Goal: Task Accomplishment & Management: Use online tool/utility

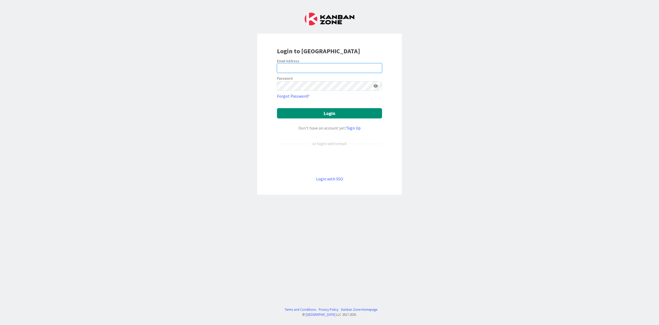
click at [328, 68] on input "email" at bounding box center [329, 68] width 105 height 10
type input "[EMAIL_ADDRESS][PERSON_NAME][DOMAIN_NAME]"
click at [277, 108] on button "Login" at bounding box center [329, 113] width 105 height 10
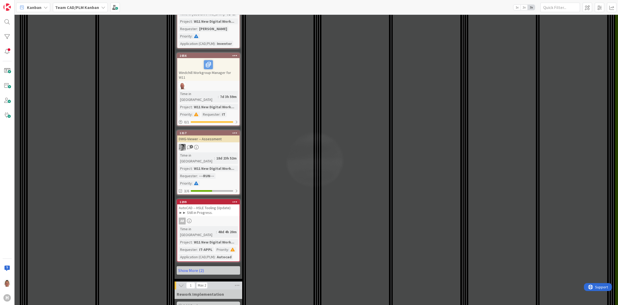
scroll to position [1057, 429]
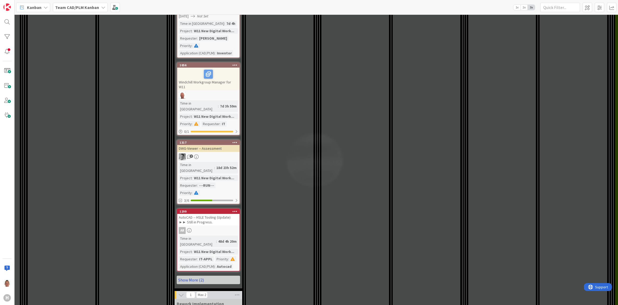
click at [222, 276] on link "Show More (2)" at bounding box center [208, 280] width 63 height 8
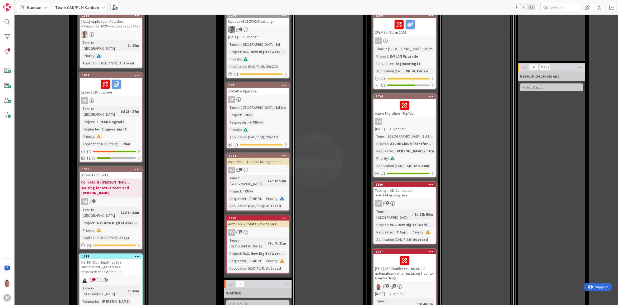
scroll to position [495, 233]
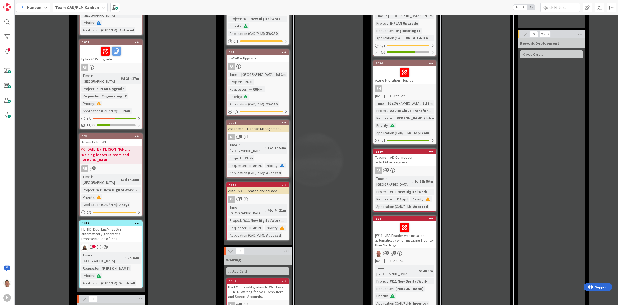
click at [257, 125] on div "Autodesk -- License Management" at bounding box center [258, 128] width 62 height 7
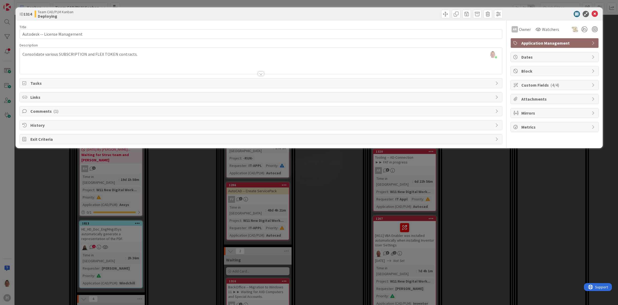
click at [339, 180] on div "ID 1314 Team CAD/PLM Kanban Deploying Title 30 / 128 Autodesk -- License Manage…" at bounding box center [309, 152] width 618 height 305
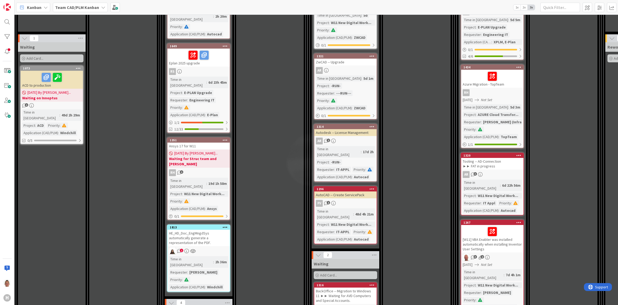
scroll to position [495, 145]
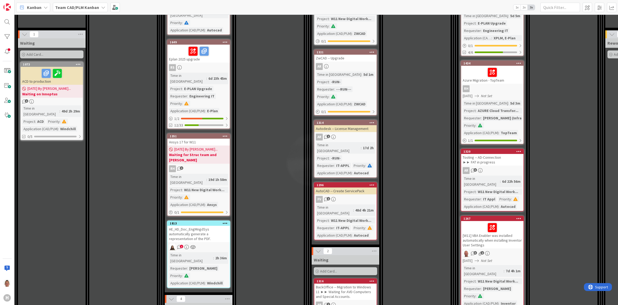
click at [351, 188] on div "AutoCAD -- Create ServicePack" at bounding box center [345, 191] width 62 height 7
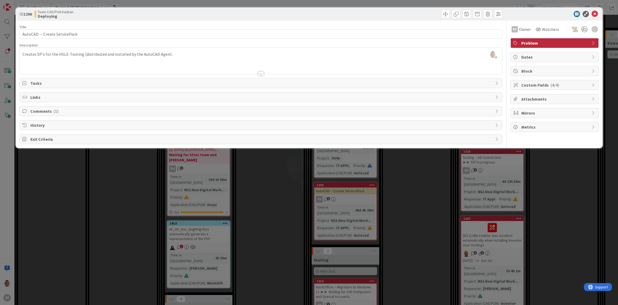
click at [263, 184] on div "ID 1296 Team CAD/PLM Kanban Deploying Title 29 / 128 AutoCAD -- Create ServiceP…" at bounding box center [309, 152] width 618 height 305
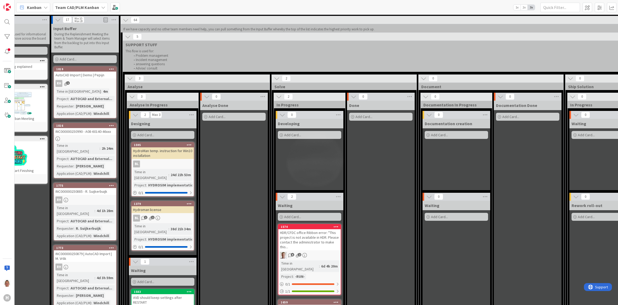
scroll to position [33, 34]
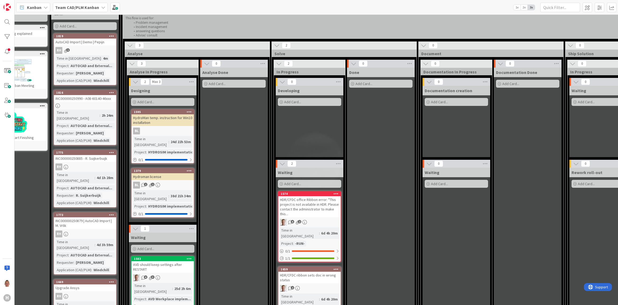
click at [554, 140] on div "Documentation Done Add Card..." at bounding box center [528, 198] width 68 height 261
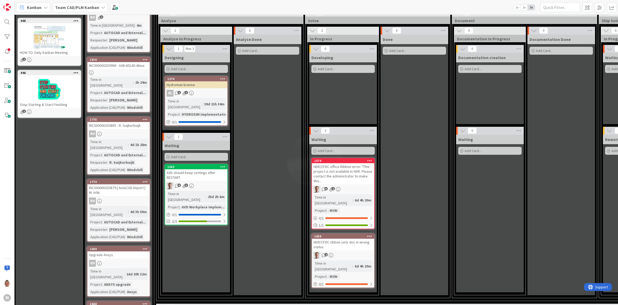
scroll to position [66, 0]
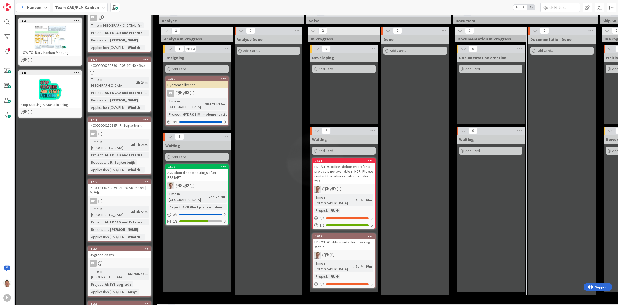
click at [223, 77] on icon at bounding box center [223, 79] width 5 height 4
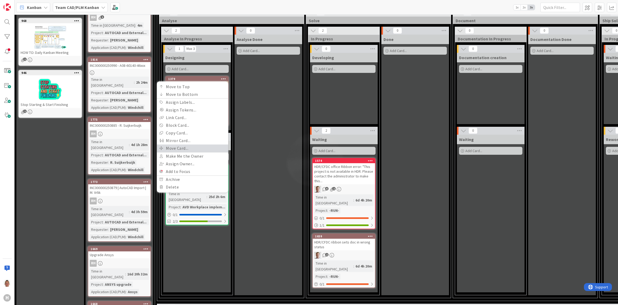
click at [198, 147] on link "Move Card..." at bounding box center [192, 148] width 71 height 8
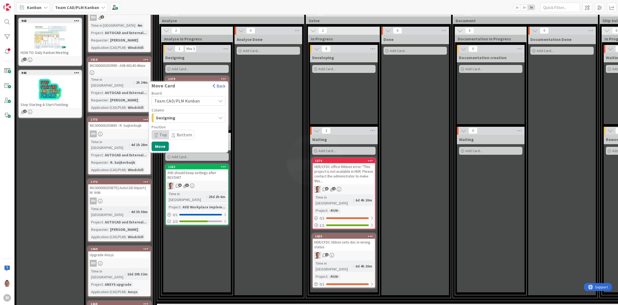
click at [207, 100] on span "Team CAD/PLM Kanban" at bounding box center [184, 100] width 59 height 7
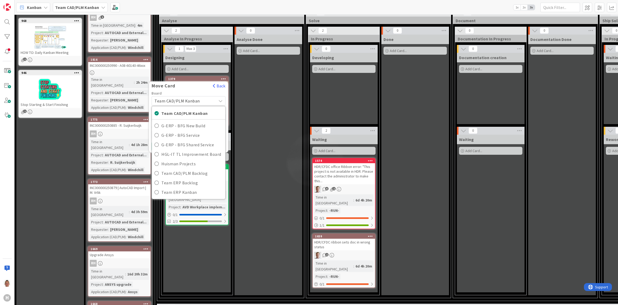
click at [199, 91] on div "Move Card Back" at bounding box center [188, 87] width 79 height 8
click at [183, 113] on span "Team CAD/PLM Kanban" at bounding box center [191, 113] width 61 height 8
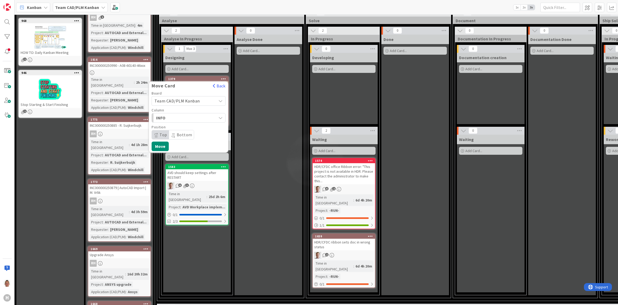
click at [193, 118] on span "INFO" at bounding box center [176, 117] width 40 height 7
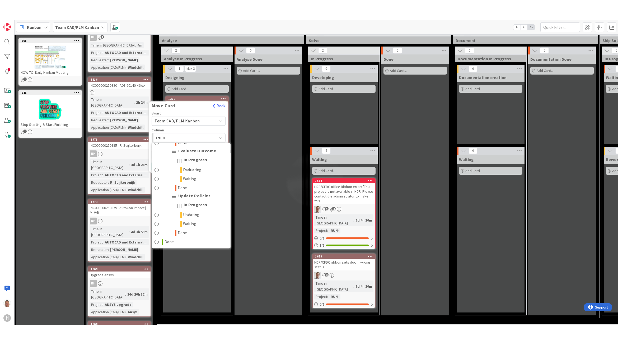
scroll to position [1053, 0]
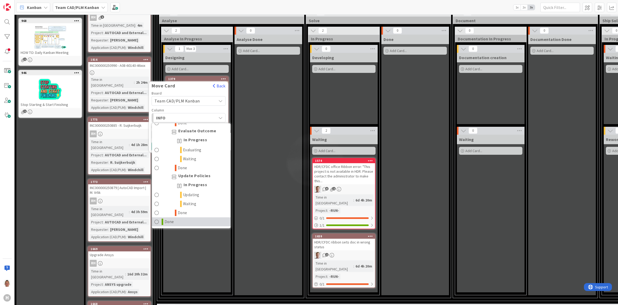
click at [178, 223] on link "Done" at bounding box center [191, 221] width 79 height 9
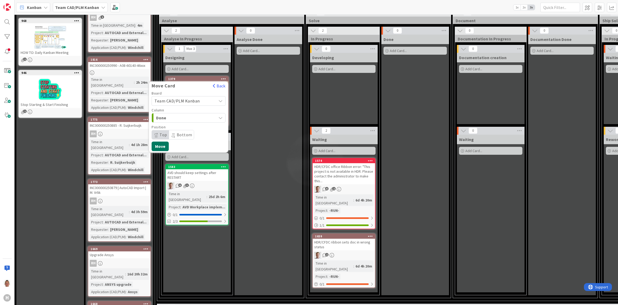
click at [165, 147] on button "Move" at bounding box center [160, 147] width 17 height 10
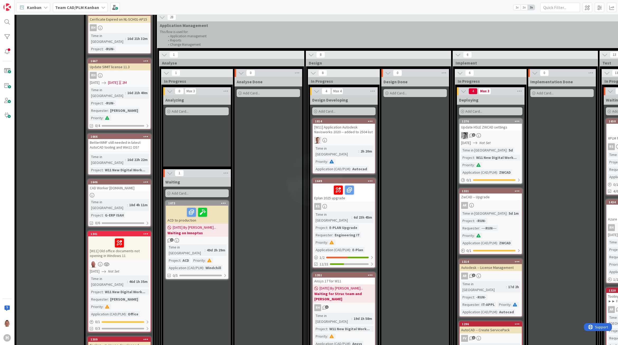
scroll to position [363, 0]
